Goal: Transaction & Acquisition: Purchase product/service

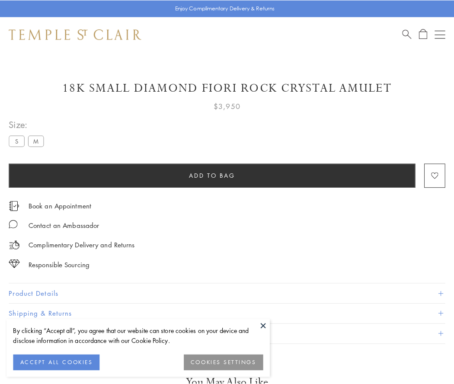
scroll to position [51, 0]
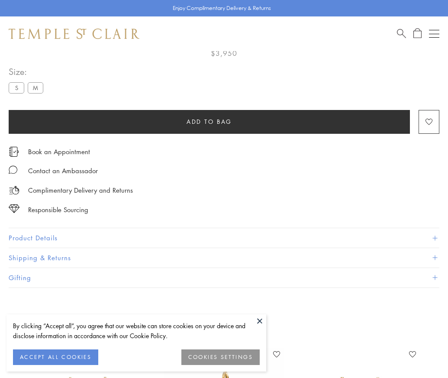
click at [209, 121] on span "Add to bag" at bounding box center [208, 122] width 45 height 10
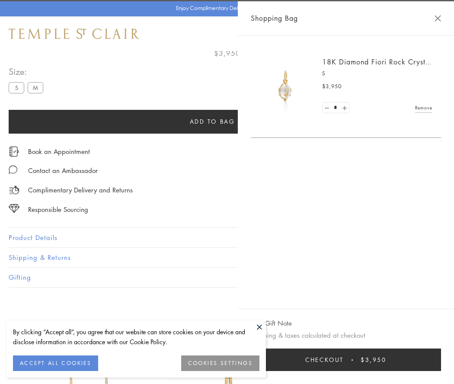
click at [433, 360] on button "Checkout $3,950" at bounding box center [346, 360] width 190 height 22
